Goal: Task Accomplishment & Management: Use online tool/utility

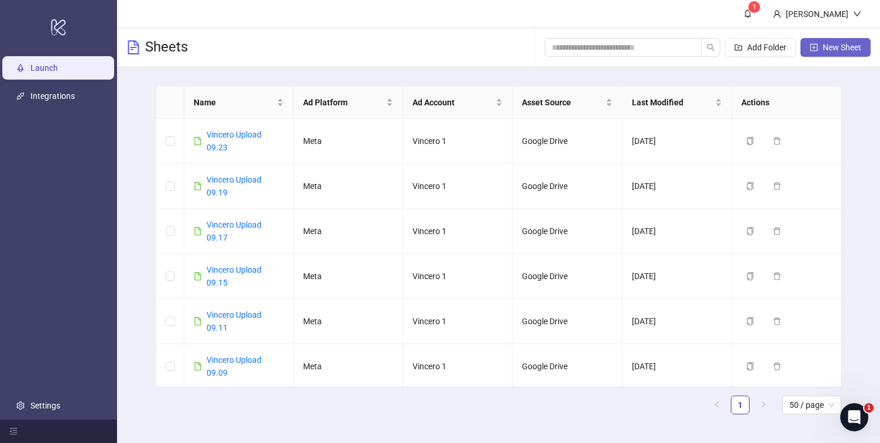
click at [840, 49] on span "New Sheet" at bounding box center [842, 47] width 39 height 9
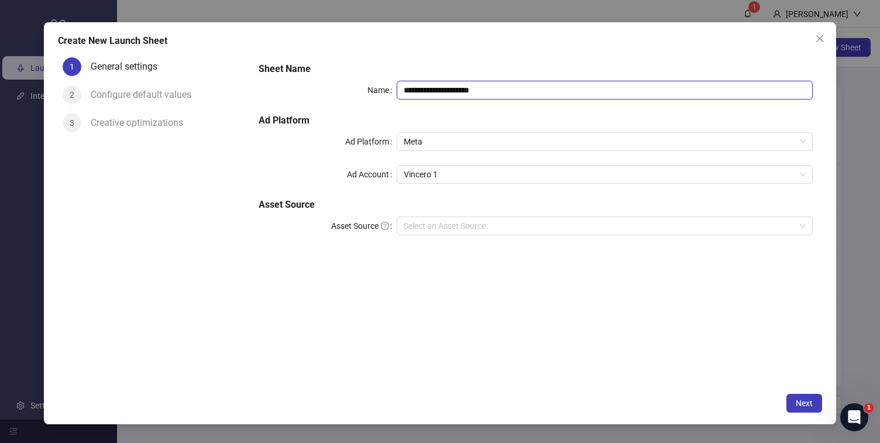
drag, startPoint x: 435, startPoint y: 89, endPoint x: 554, endPoint y: 89, distance: 118.8
click at [554, 89] on input "**********" at bounding box center [604, 90] width 415 height 19
type input "**********"
click at [807, 414] on div "**********" at bounding box center [440, 223] width 792 height 402
click at [807, 407] on span "Next" at bounding box center [804, 402] width 17 height 9
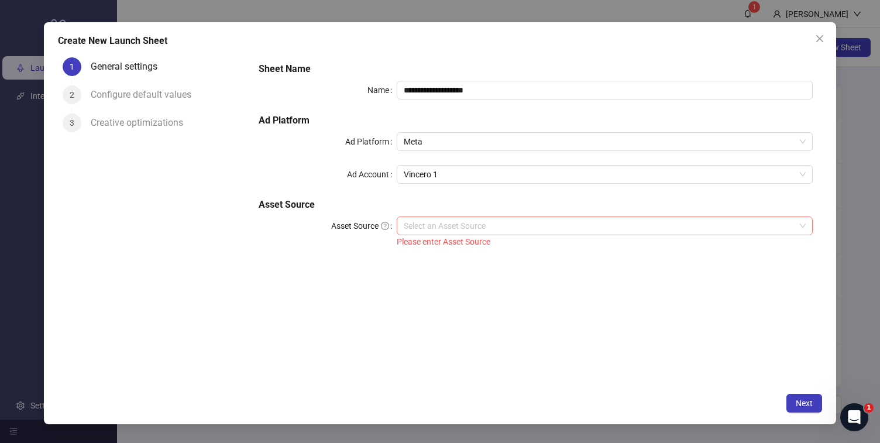
click at [542, 235] on div "Select an Asset Source" at bounding box center [604, 226] width 415 height 19
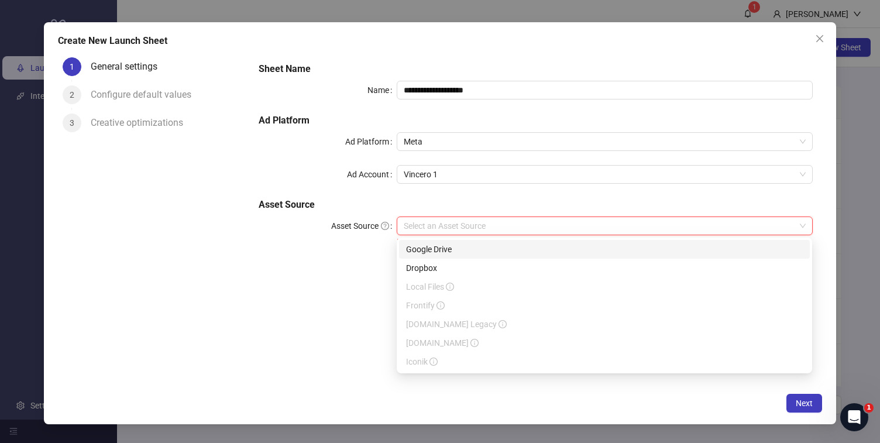
click at [529, 252] on div "Google Drive" at bounding box center [604, 249] width 397 height 13
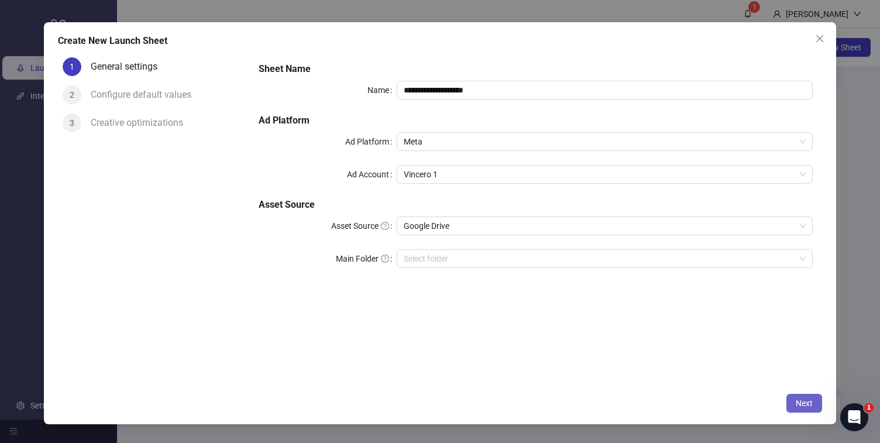
click at [804, 404] on span "Next" at bounding box center [804, 402] width 17 height 9
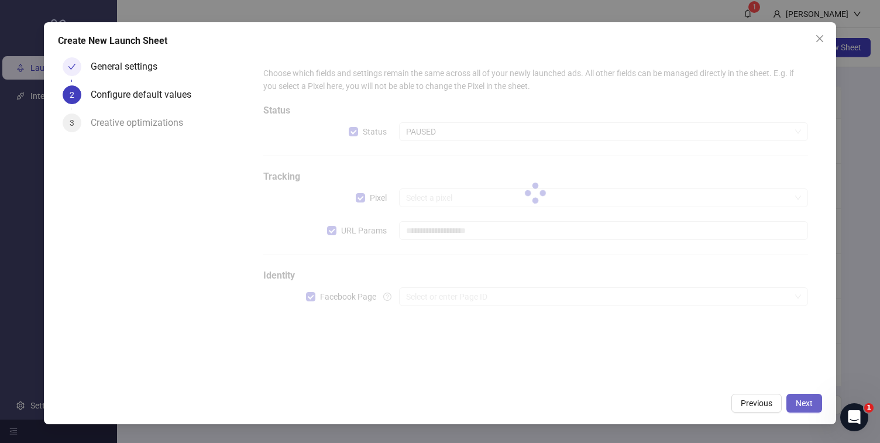
type input "**********"
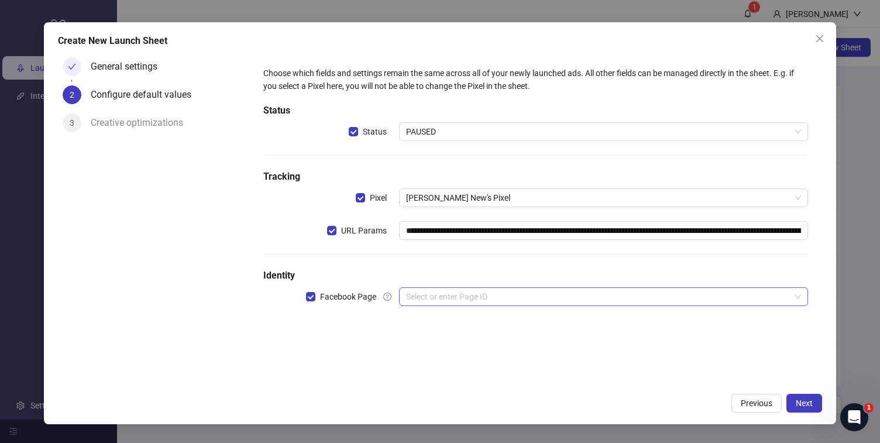
click at [458, 297] on input "search" at bounding box center [598, 297] width 384 height 18
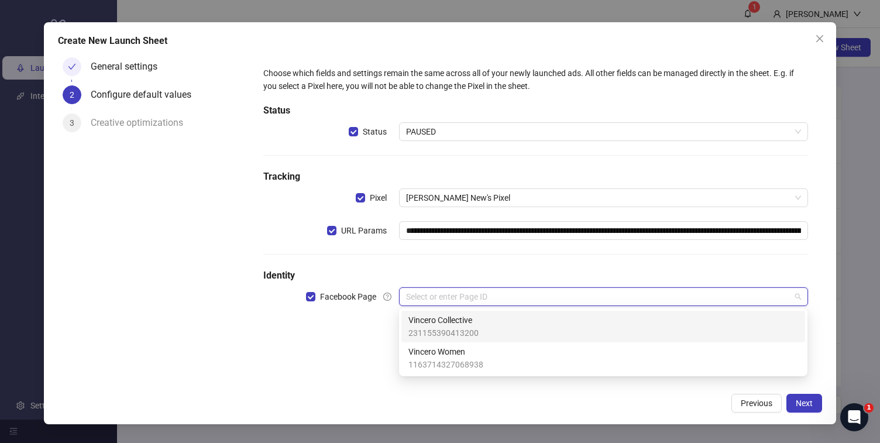
click at [442, 319] on span "Vincero Collective" at bounding box center [443, 320] width 70 height 13
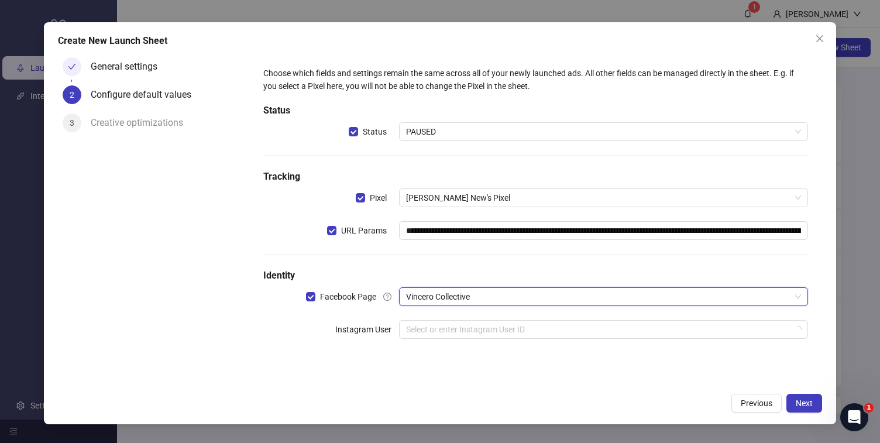
click at [427, 317] on div "**********" at bounding box center [536, 209] width 554 height 295
click at [422, 329] on input "search" at bounding box center [598, 330] width 384 height 18
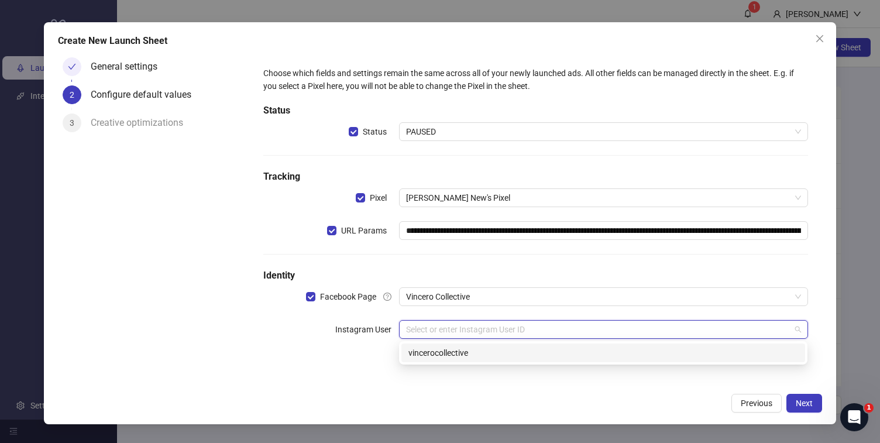
click at [401, 359] on div "vincerocollective" at bounding box center [603, 352] width 404 height 19
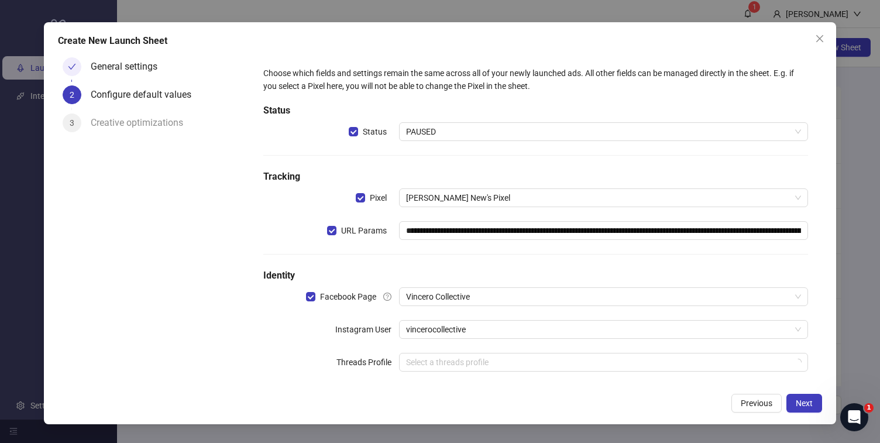
click at [349, 388] on div "**********" at bounding box center [440, 223] width 792 height 402
click at [793, 411] on button "Next" at bounding box center [804, 403] width 36 height 19
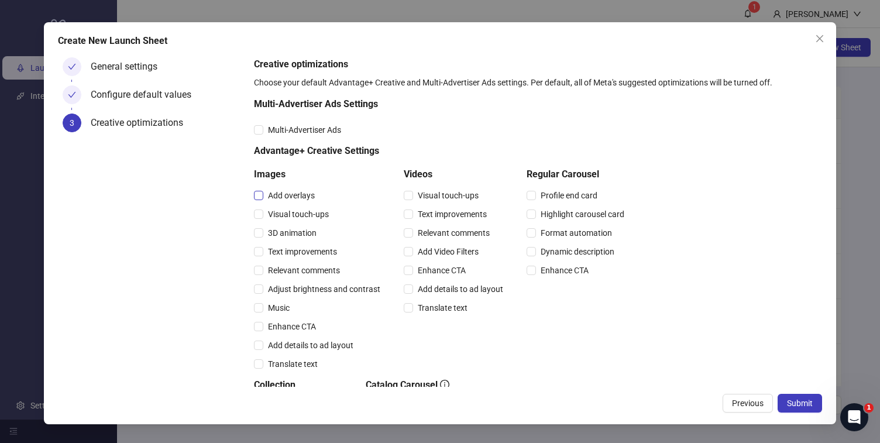
click at [289, 199] on span "Add overlays" at bounding box center [291, 195] width 56 height 13
click at [289, 213] on span "Visual touch-ups" at bounding box center [298, 214] width 70 height 13
click at [289, 239] on div "3D animation" at bounding box center [319, 233] width 131 height 19
click at [291, 228] on span "3D animation" at bounding box center [292, 232] width 58 height 13
click at [291, 249] on span "Text improvements" at bounding box center [302, 251] width 78 height 13
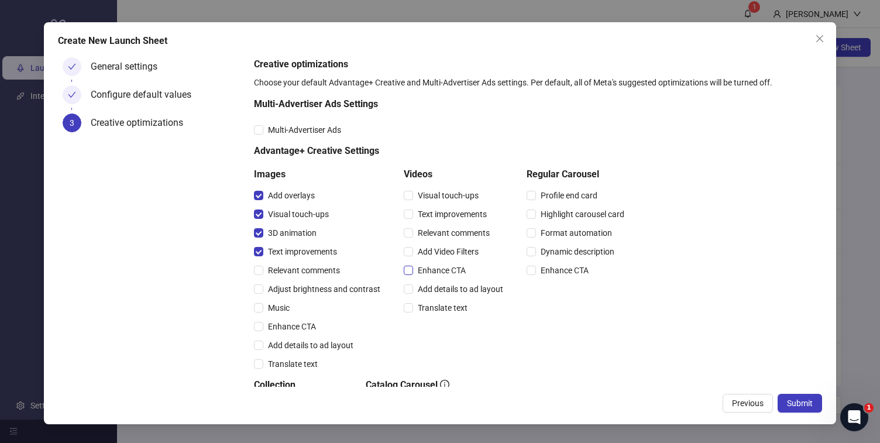
click at [445, 275] on span "Enhance CTA" at bounding box center [441, 270] width 57 height 13
click at [536, 200] on span "Profile end card" at bounding box center [569, 195] width 66 height 13
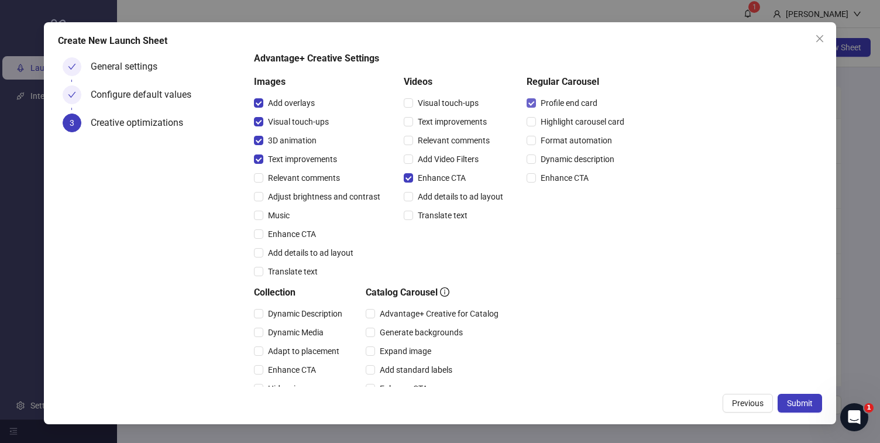
scroll to position [171, 0]
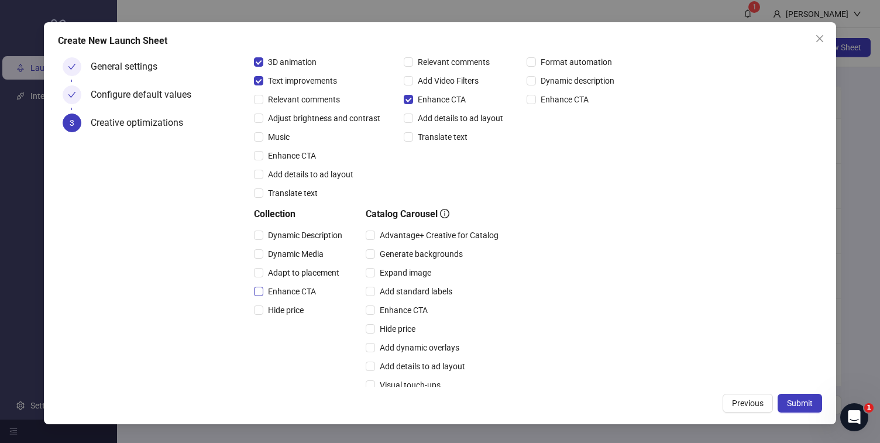
click at [281, 294] on span "Enhance CTA" at bounding box center [291, 291] width 57 height 13
click at [797, 403] on span "Submit" at bounding box center [800, 402] width 26 height 9
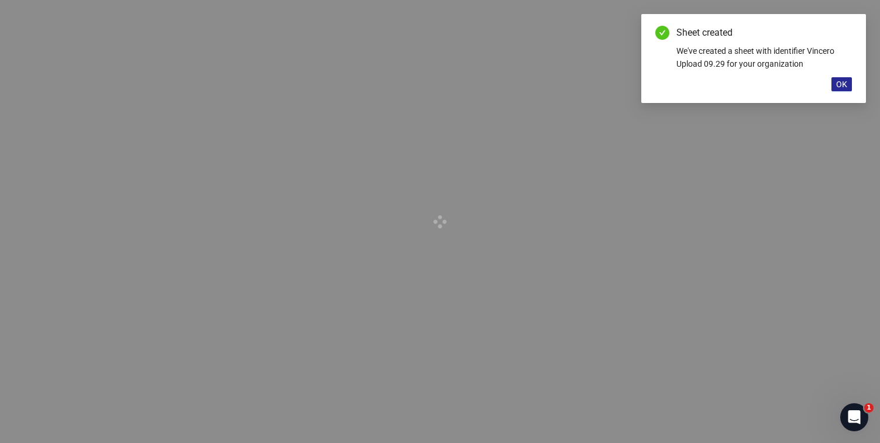
click at [841, 83] on span "OK" at bounding box center [841, 84] width 11 height 9
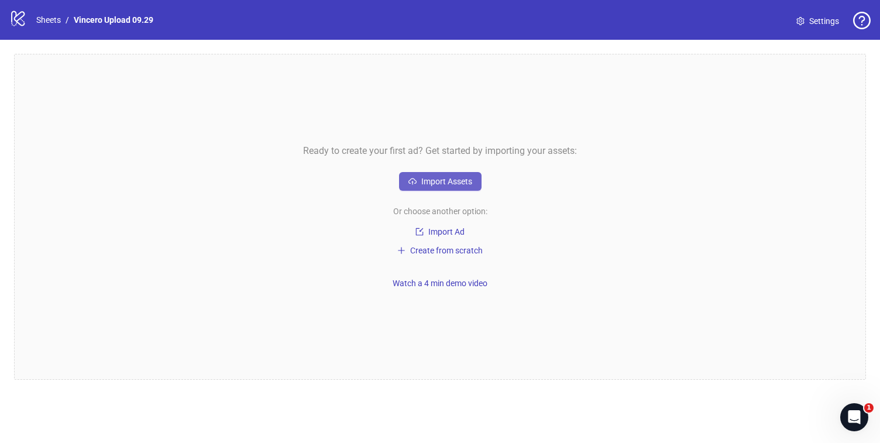
click at [420, 175] on button "Import Assets" at bounding box center [440, 181] width 83 height 19
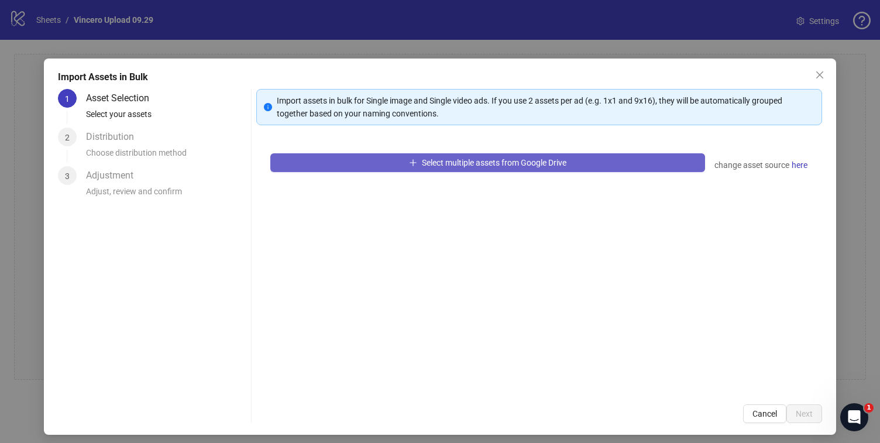
click at [417, 166] on button "Select multiple assets from Google Drive" at bounding box center [487, 162] width 434 height 19
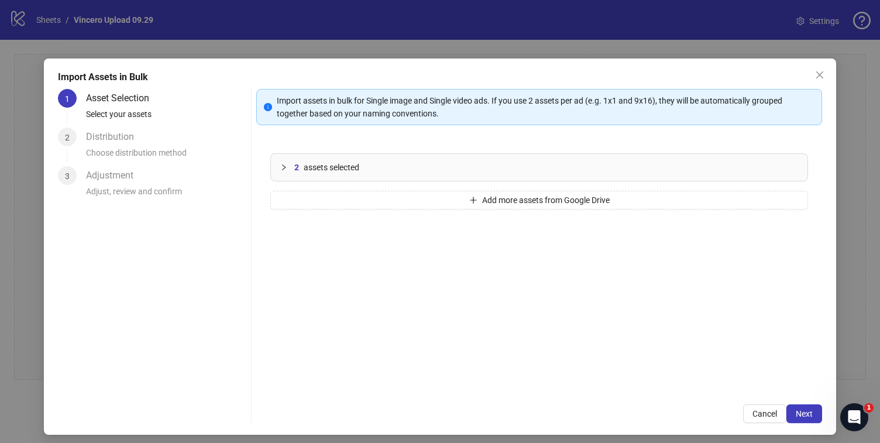
click at [289, 168] on div at bounding box center [287, 167] width 14 height 13
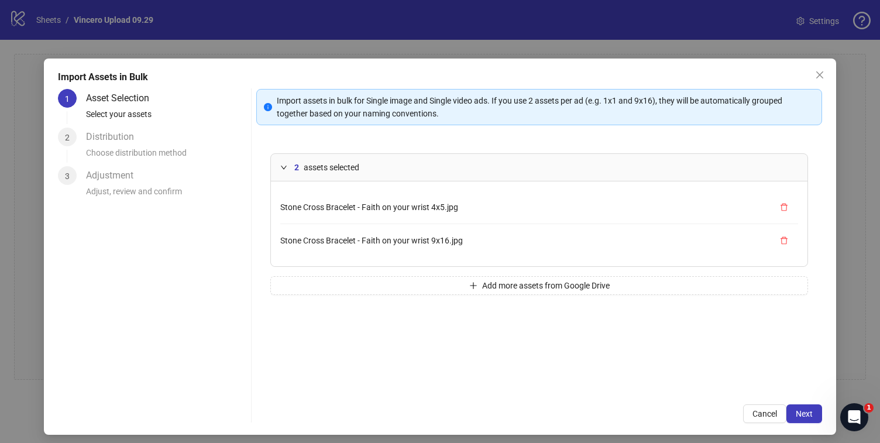
click at [809, 403] on div "Import assets in bulk for Single image and Single video ads. If you use 2 asset…" at bounding box center [538, 256] width 565 height 334
click at [809, 410] on span "Next" at bounding box center [804, 413] width 17 height 9
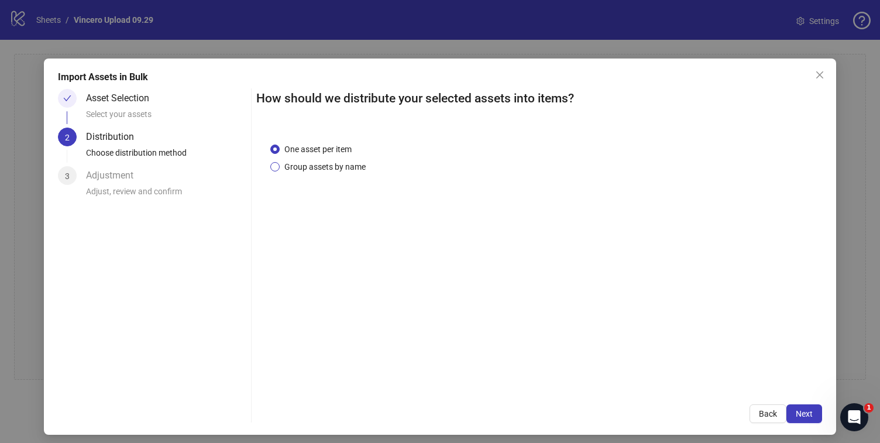
click at [355, 166] on span "Group assets by name" at bounding box center [325, 166] width 91 height 13
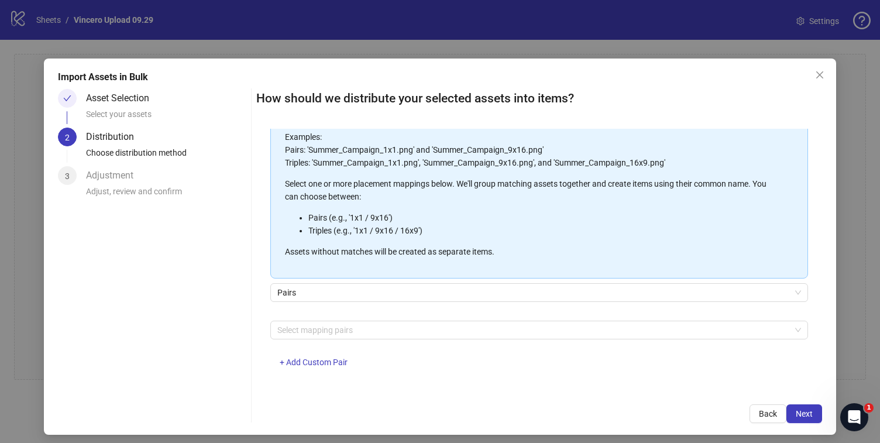
scroll to position [95, 0]
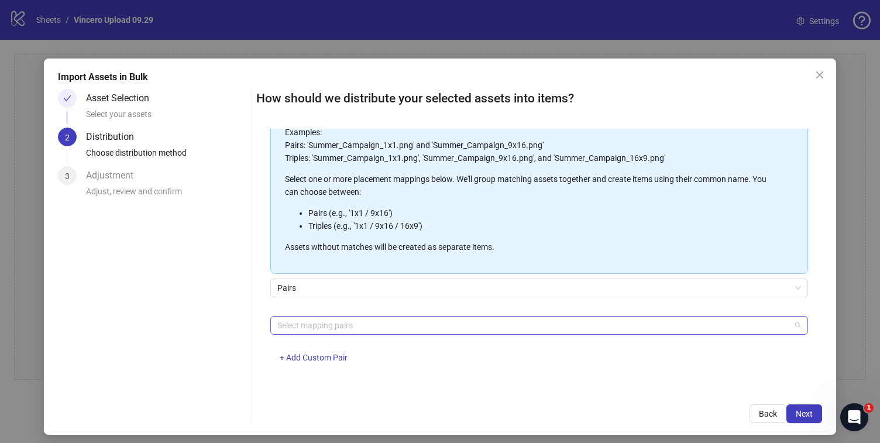
click at [355, 316] on div "Select mapping pairs" at bounding box center [538, 325] width 537 height 19
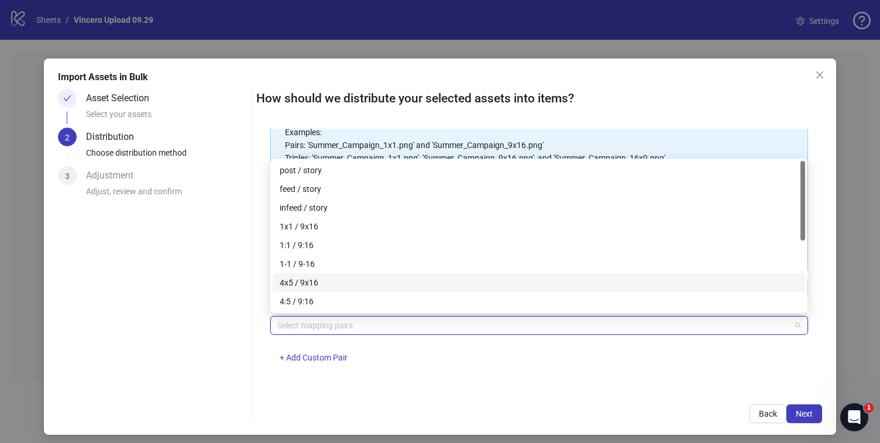
click at [355, 278] on div "4x5 / 9x16" at bounding box center [539, 282] width 518 height 13
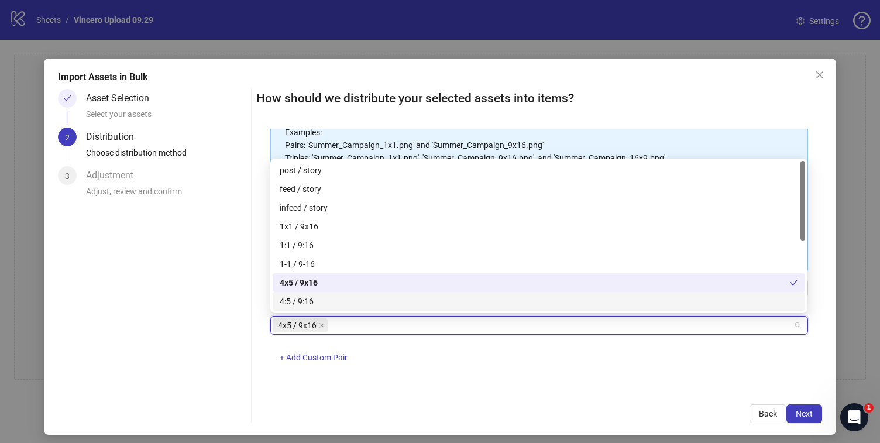
click at [541, 388] on div "One asset per item Group assets by name Assets must follow a consistent naming …" at bounding box center [538, 260] width 565 height 262
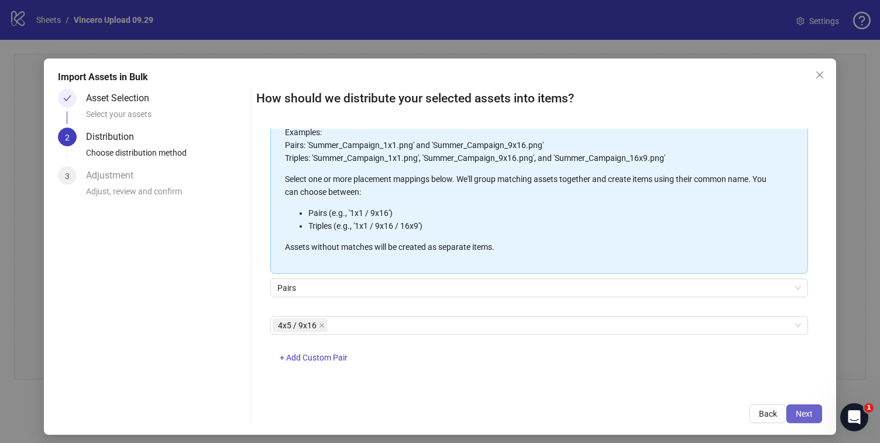
click at [802, 409] on span "Next" at bounding box center [804, 413] width 17 height 9
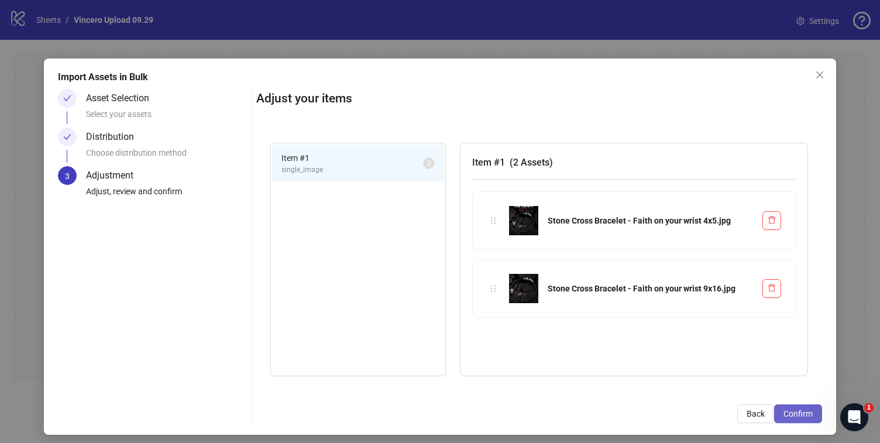
click at [802, 416] on span "Confirm" at bounding box center [798, 413] width 29 height 9
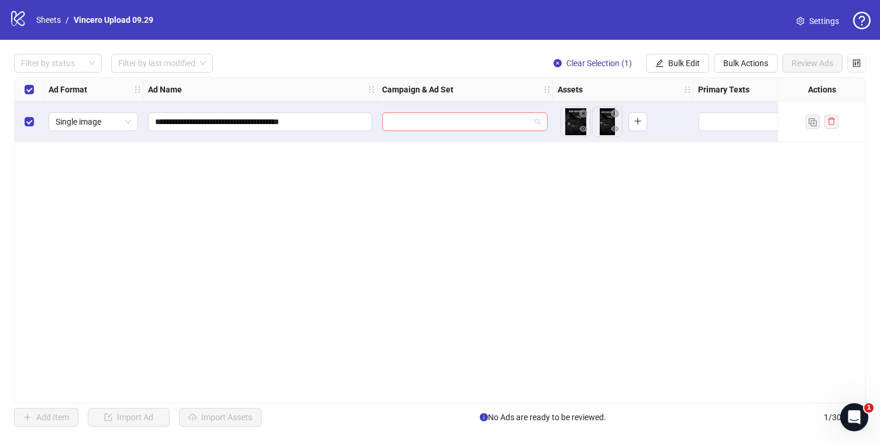
click at [423, 126] on input "search" at bounding box center [459, 122] width 141 height 18
